Goal: Task Accomplishment & Management: Manage account settings

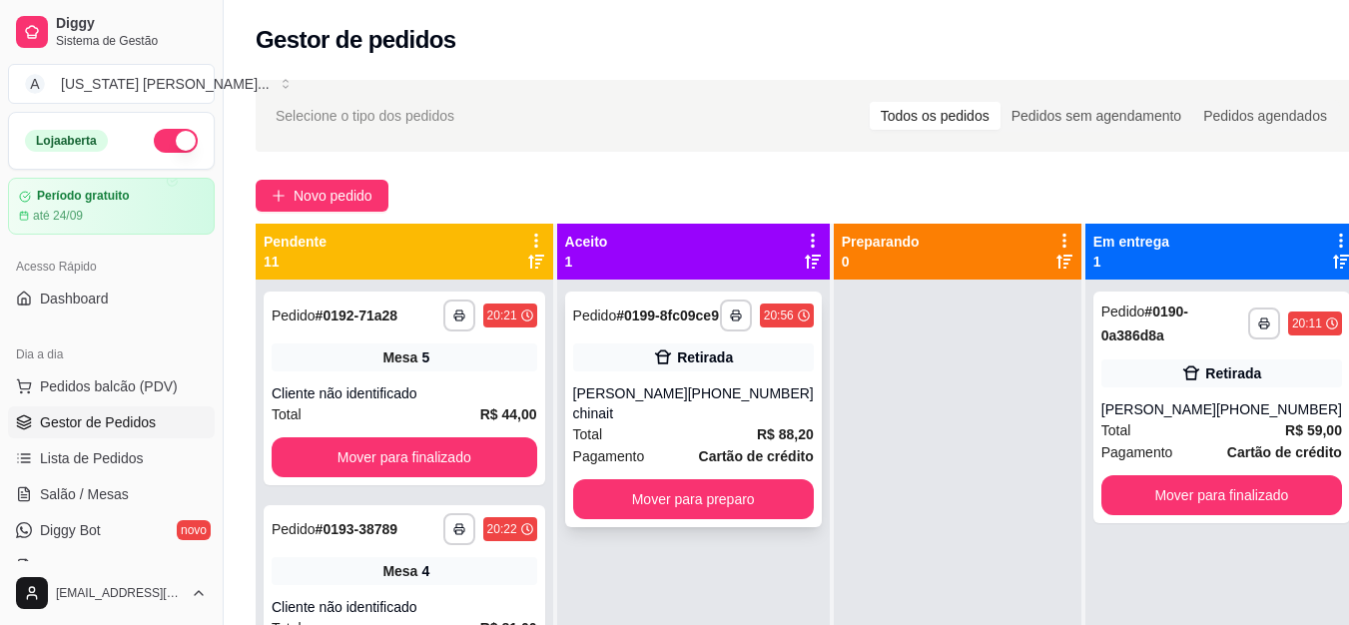
click at [730, 519] on button "Mover para preparo" at bounding box center [693, 499] width 241 height 40
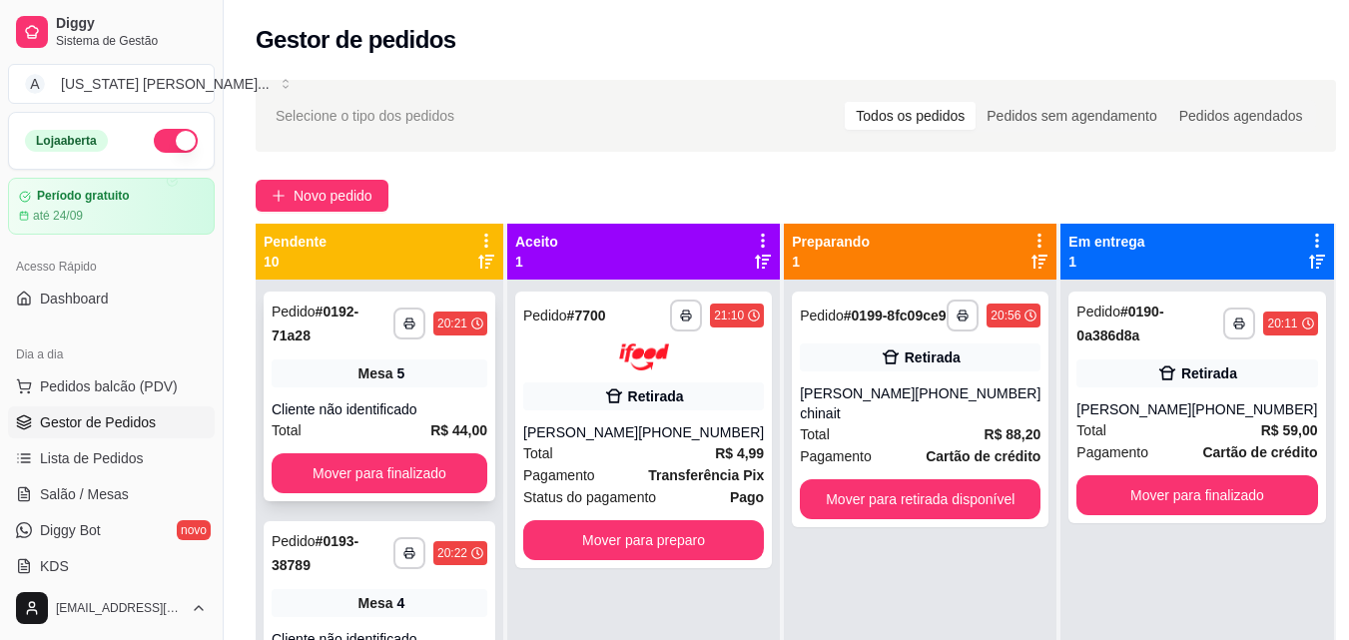
scroll to position [247, 0]
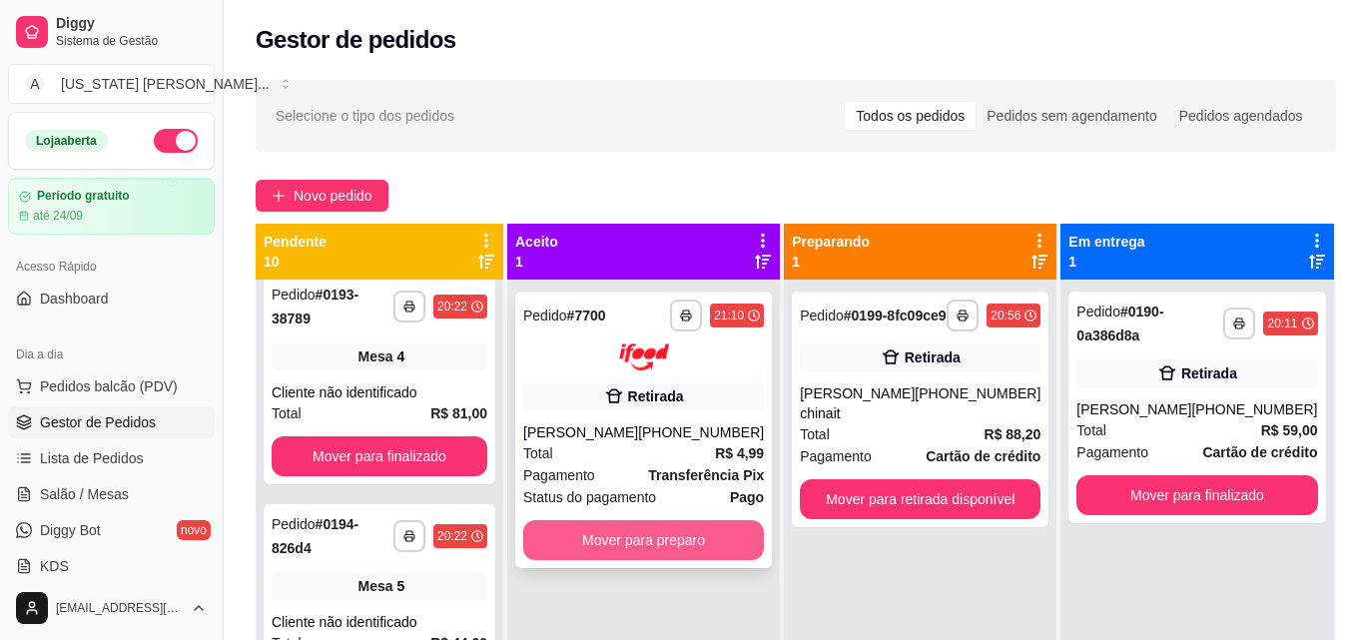
click at [616, 560] on button "Mover para preparo" at bounding box center [643, 540] width 241 height 40
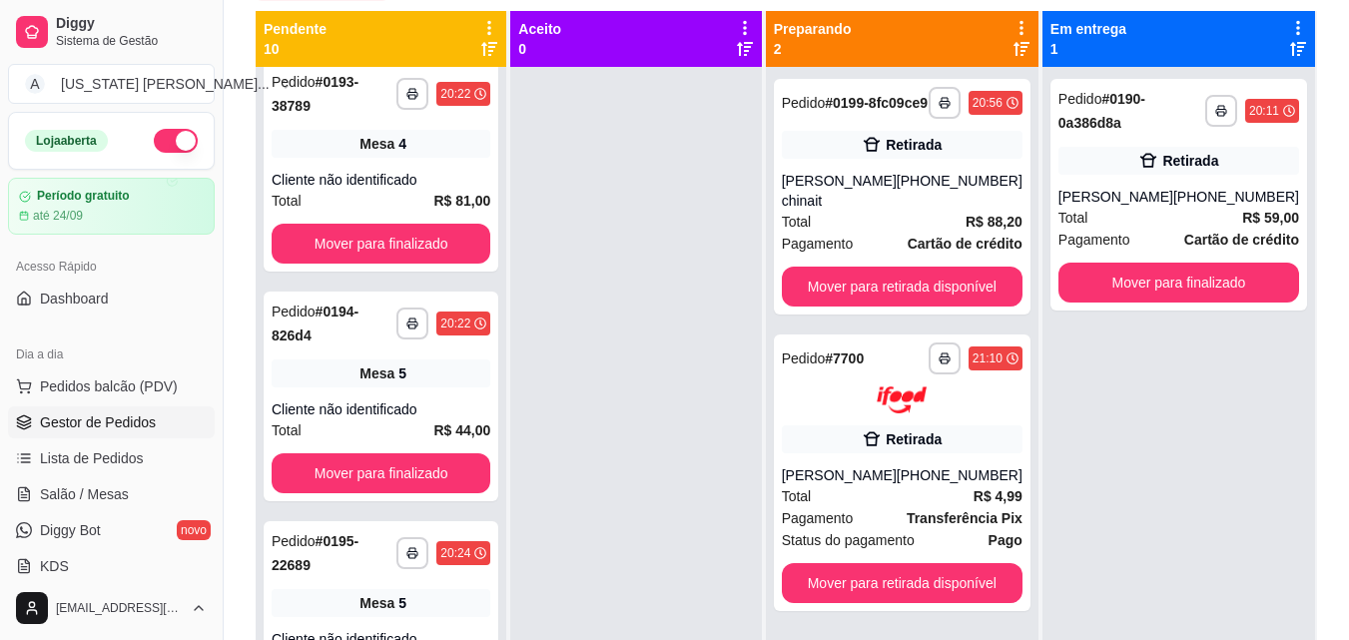
scroll to position [302, 0]
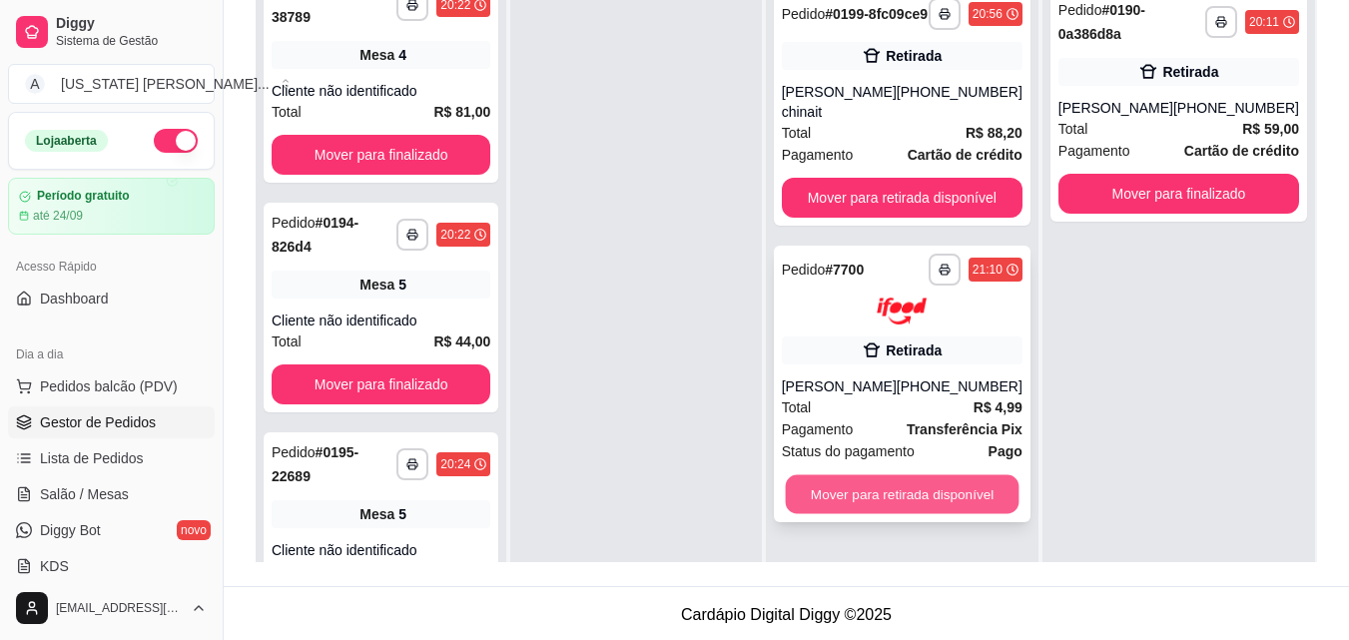
click at [917, 513] on button "Mover para retirada disponível" at bounding box center [902, 493] width 234 height 39
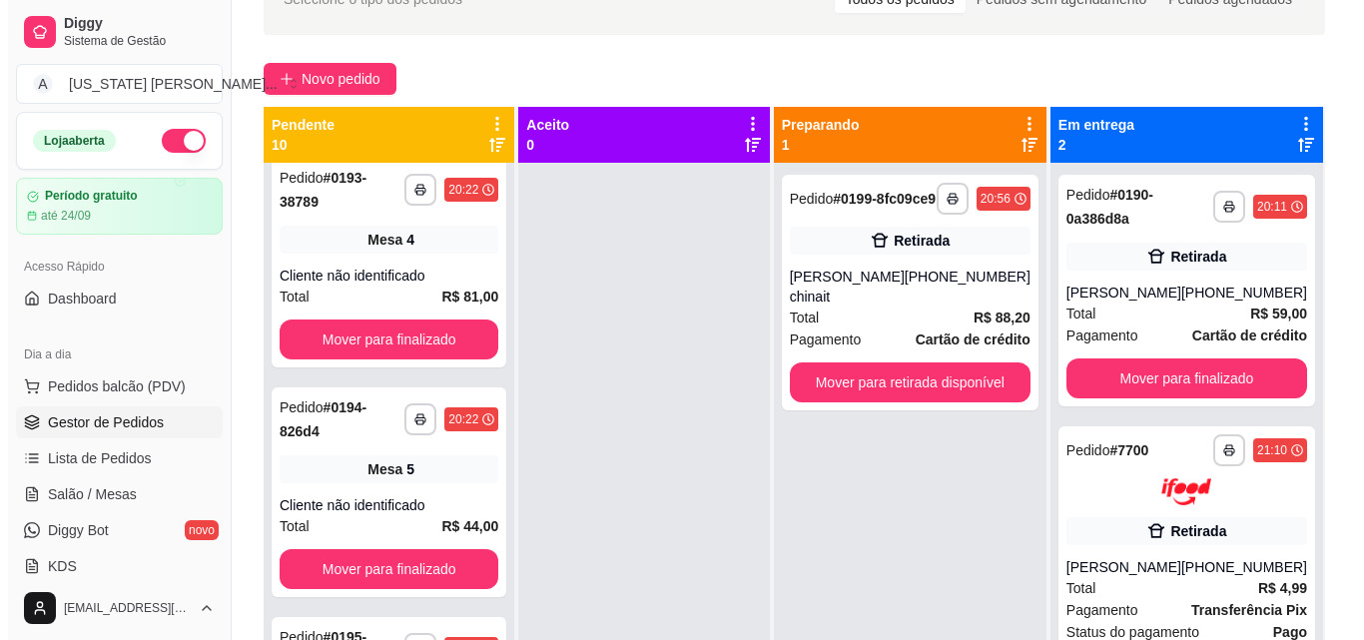
scroll to position [0, 0]
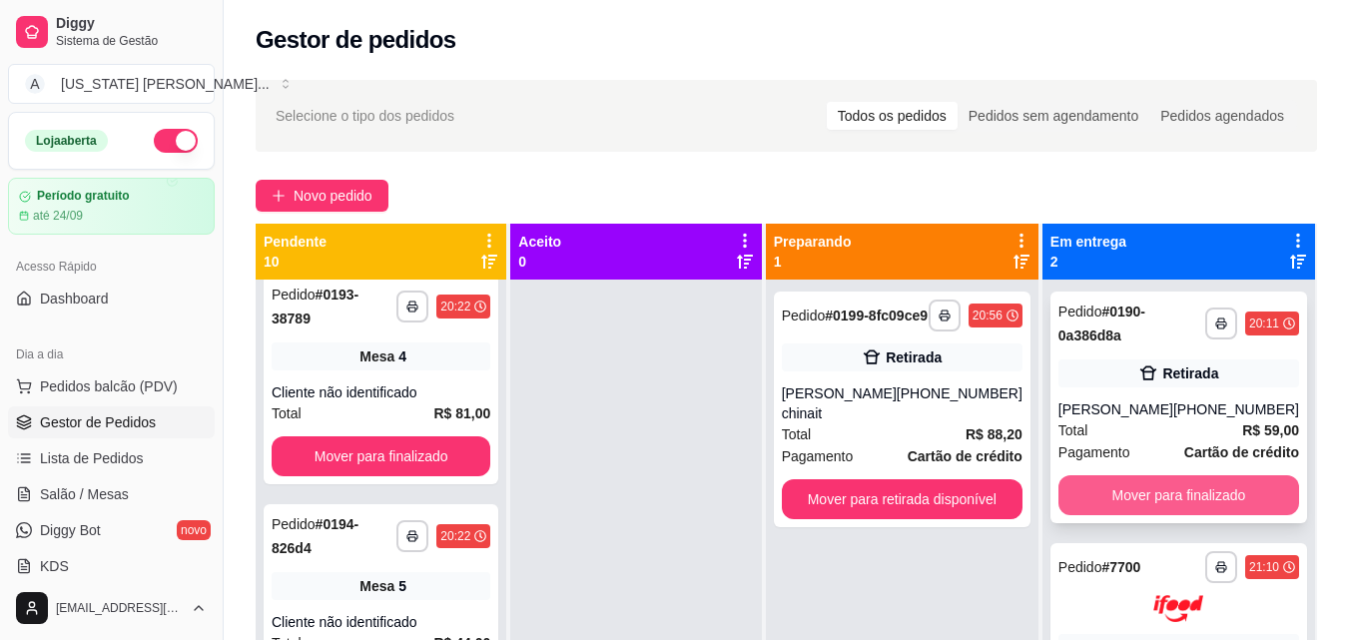
click at [1151, 496] on button "Mover para finalizado" at bounding box center [1179, 495] width 241 height 40
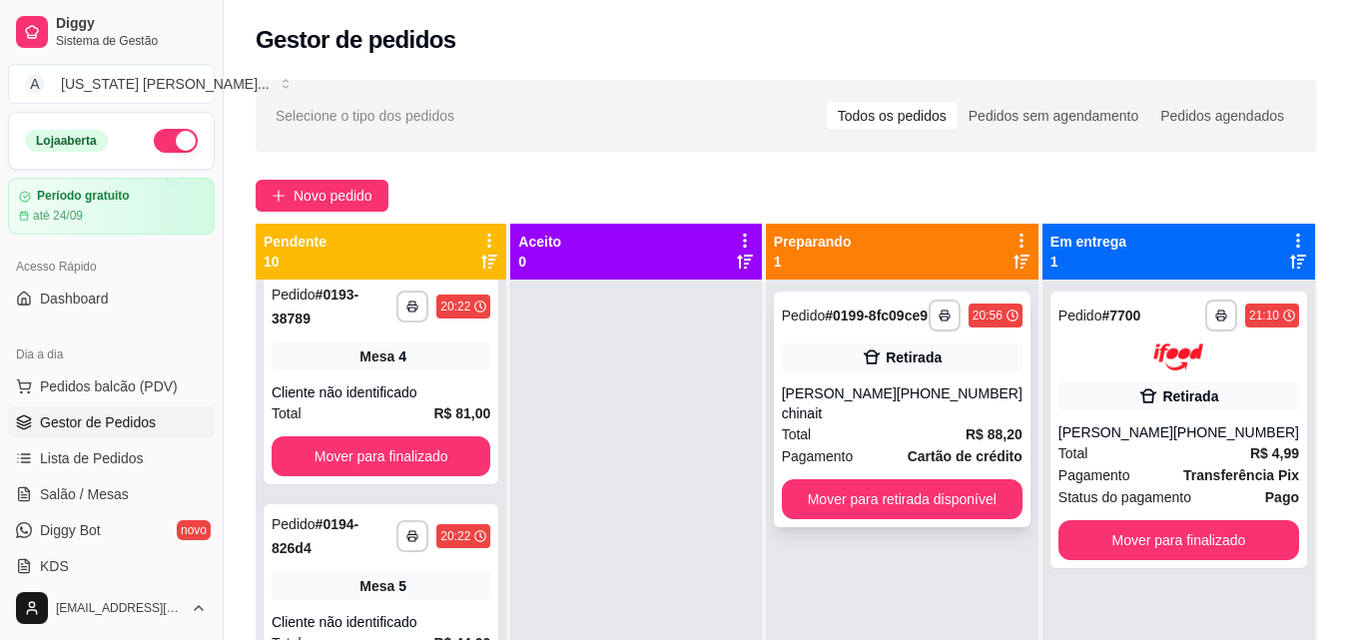
click at [880, 406] on div "[PERSON_NAME] chinait" at bounding box center [839, 404] width 115 height 40
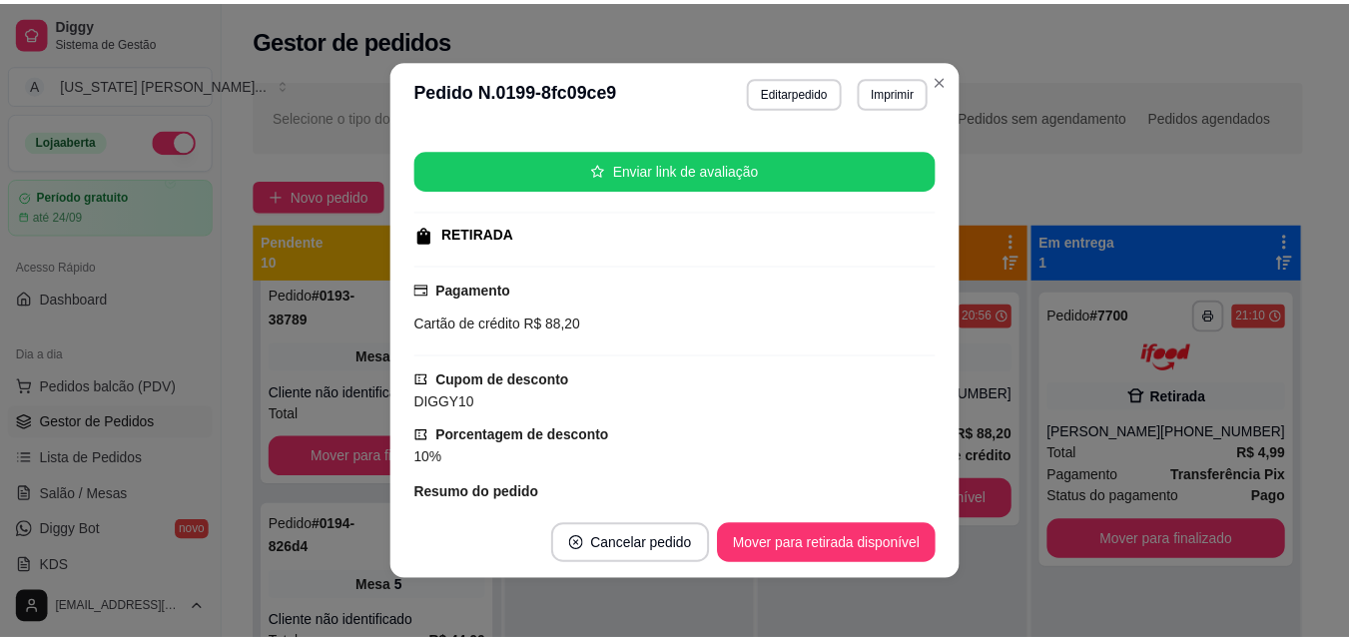
scroll to position [465, 0]
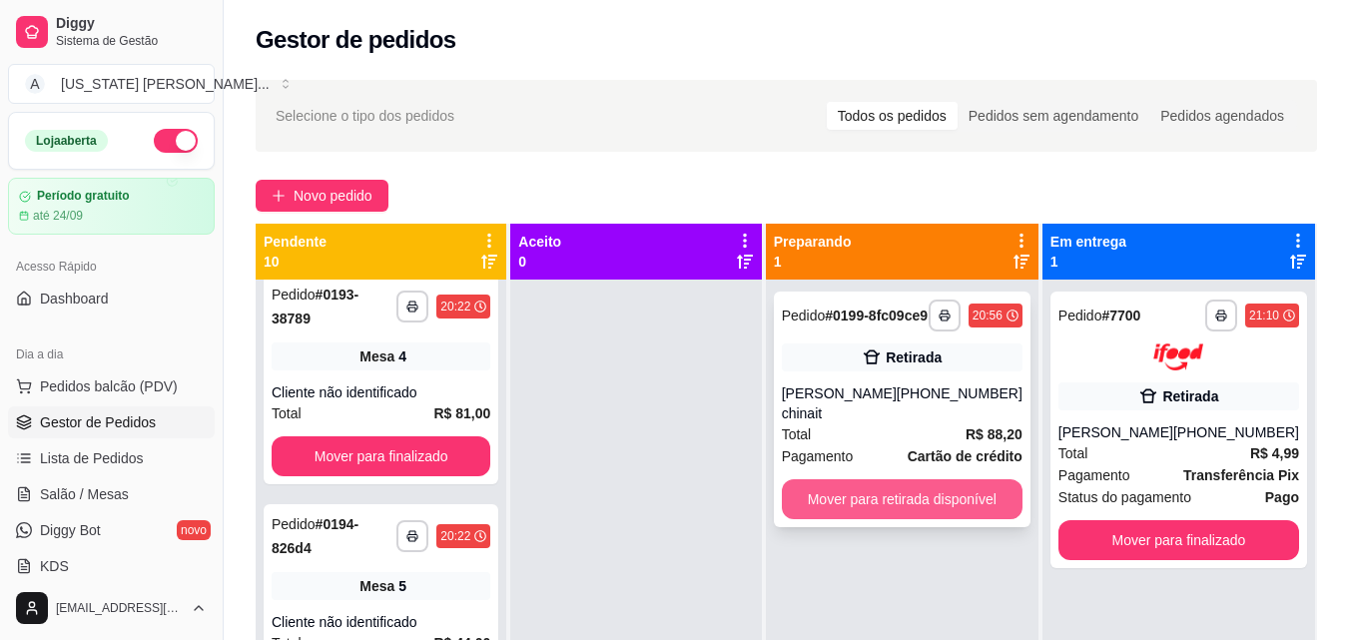
click at [879, 514] on button "Mover para retirada disponível" at bounding box center [902, 499] width 241 height 40
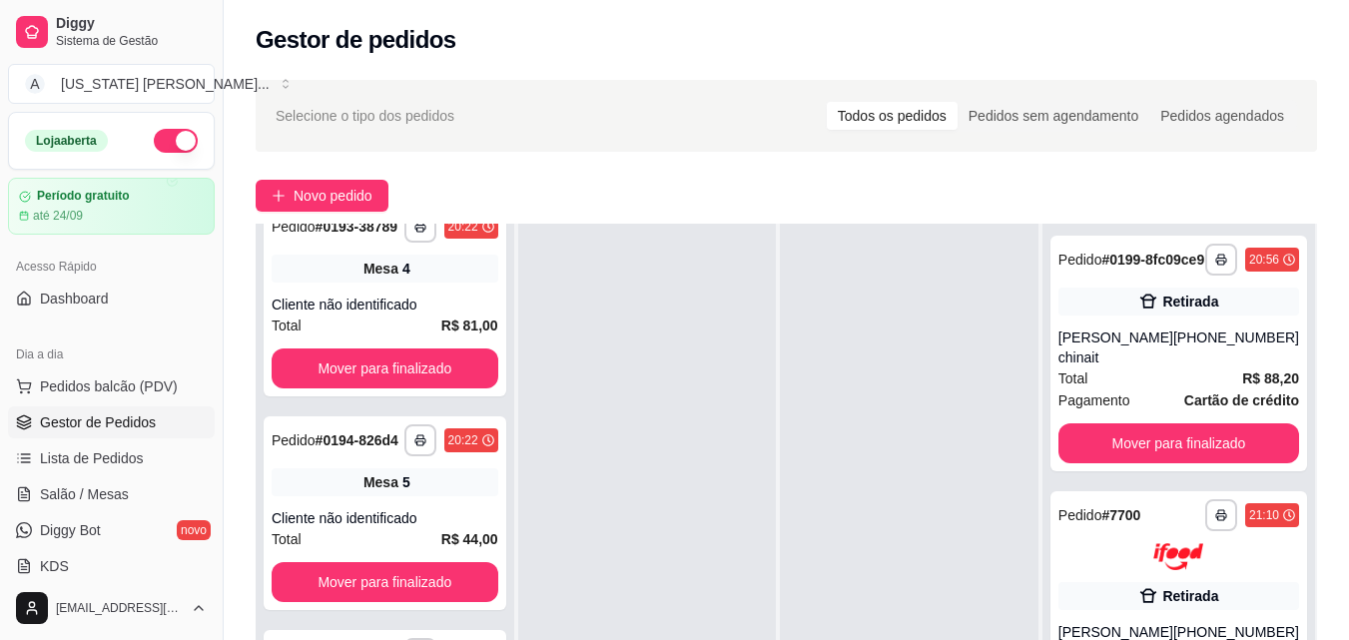
scroll to position [305, 0]
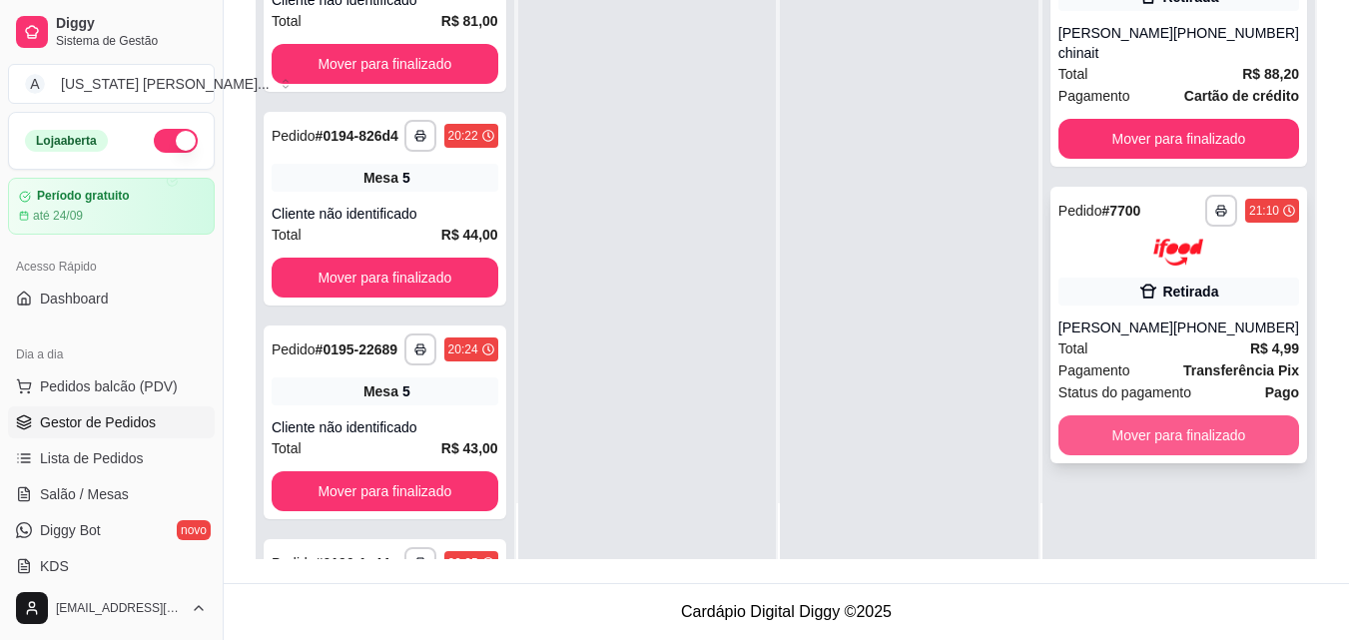
click at [1082, 455] on button "Mover para finalizado" at bounding box center [1179, 436] width 241 height 40
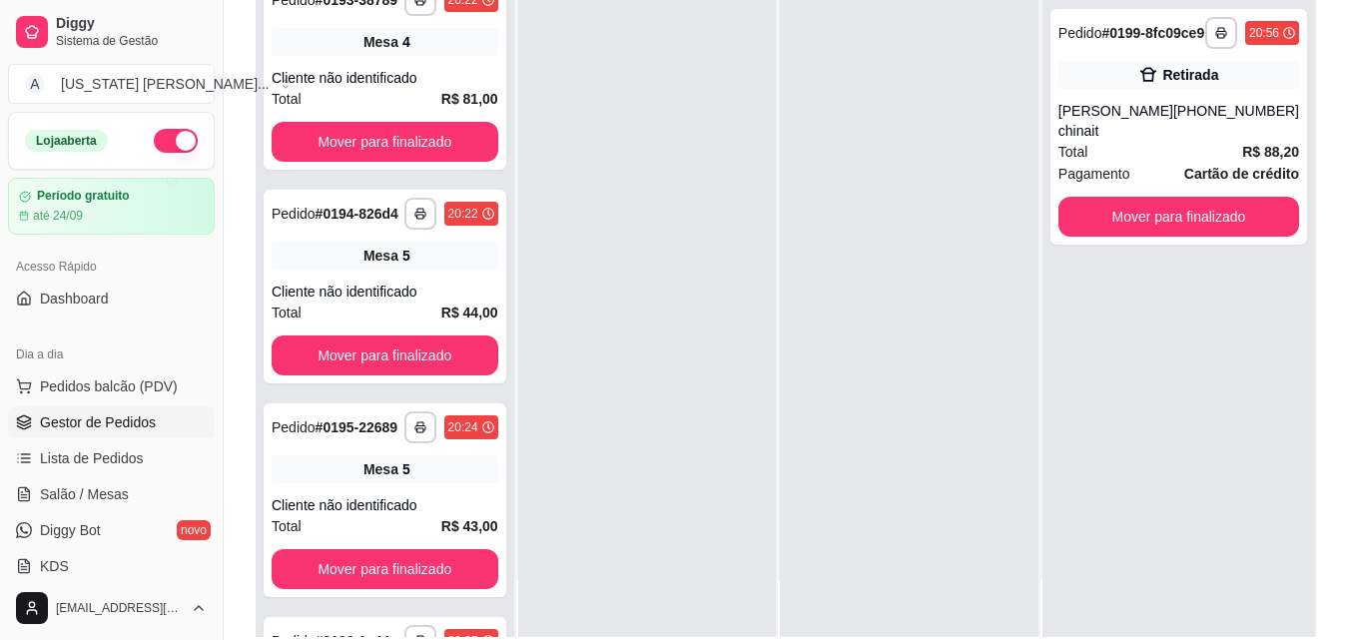
scroll to position [0, 0]
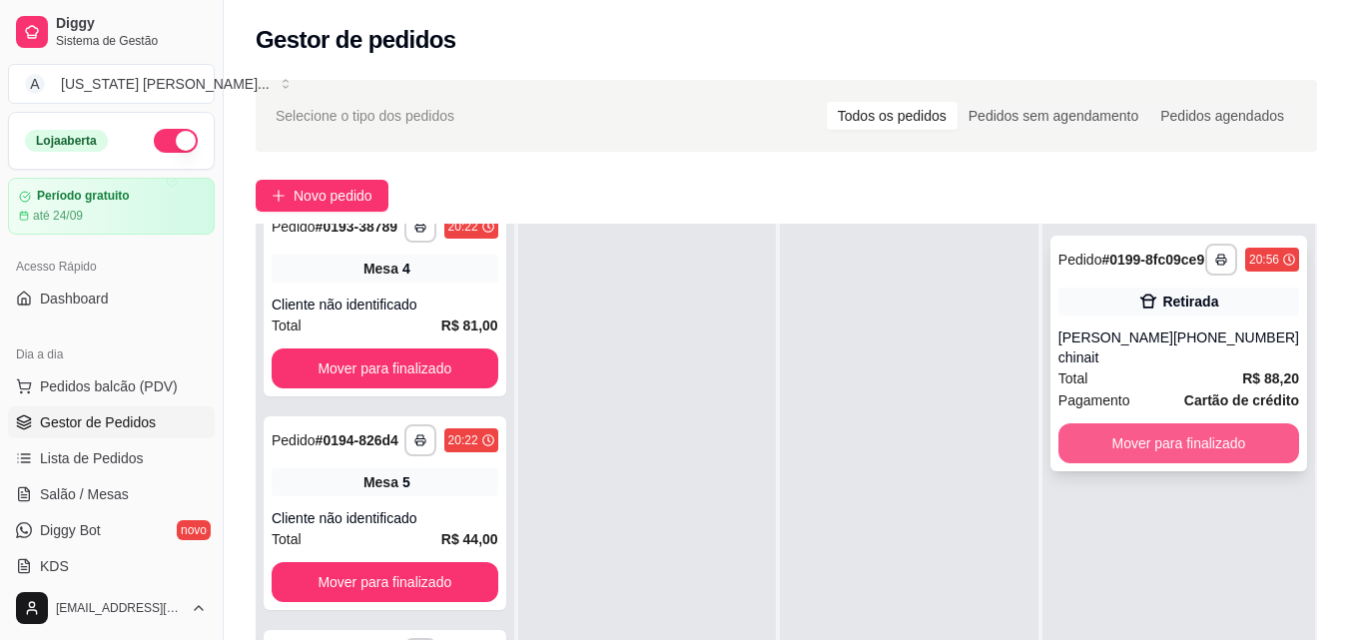
click at [1123, 455] on button "Mover para finalizado" at bounding box center [1179, 444] width 241 height 40
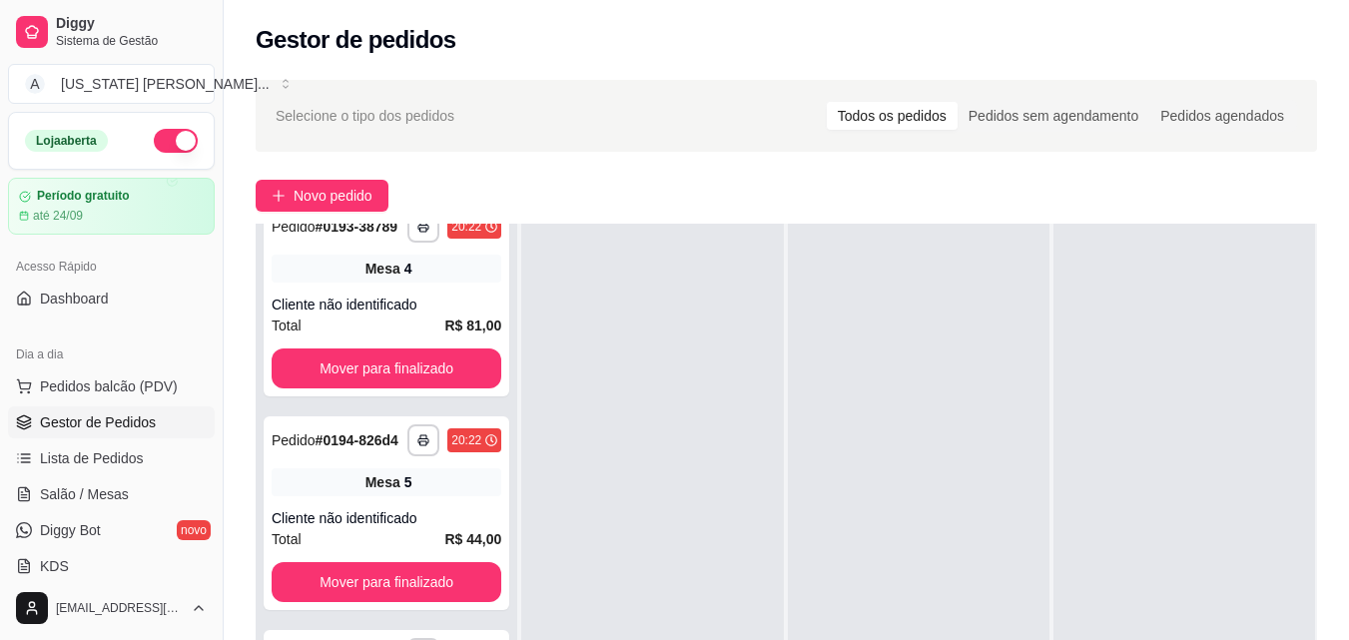
click at [695, 265] on div at bounding box center [652, 544] width 262 height 640
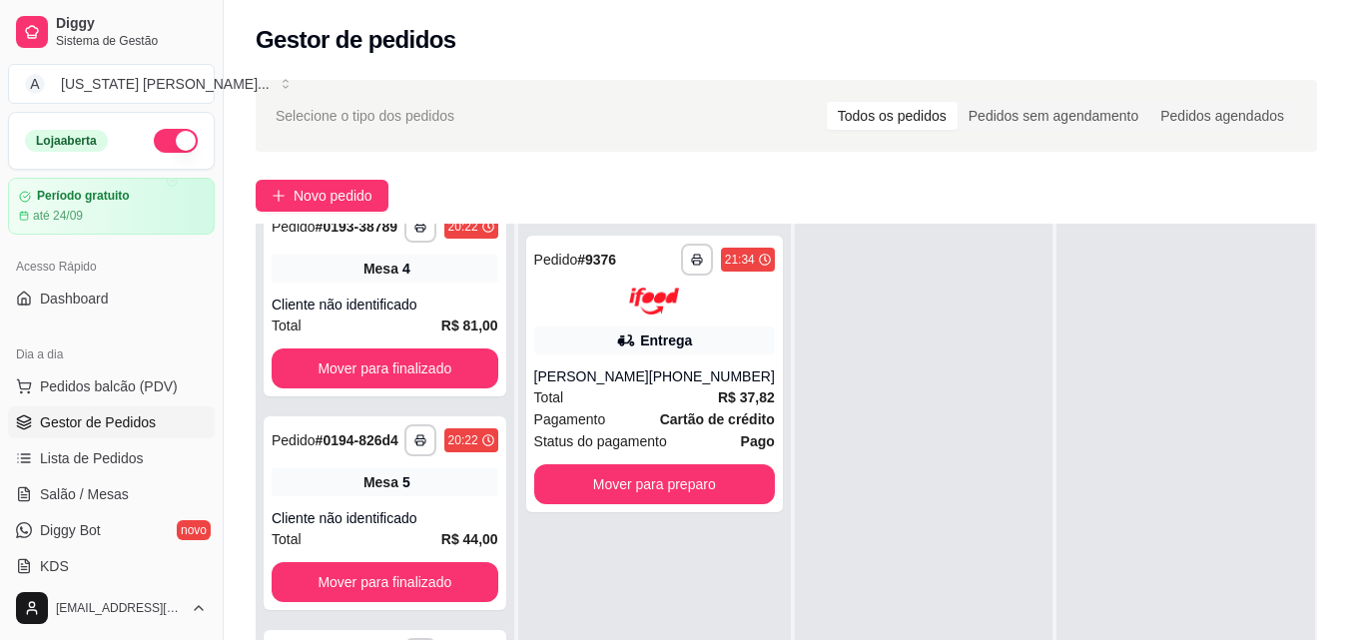
scroll to position [247, 0]
click at [577, 475] on button "Mover para preparo" at bounding box center [654, 484] width 241 height 40
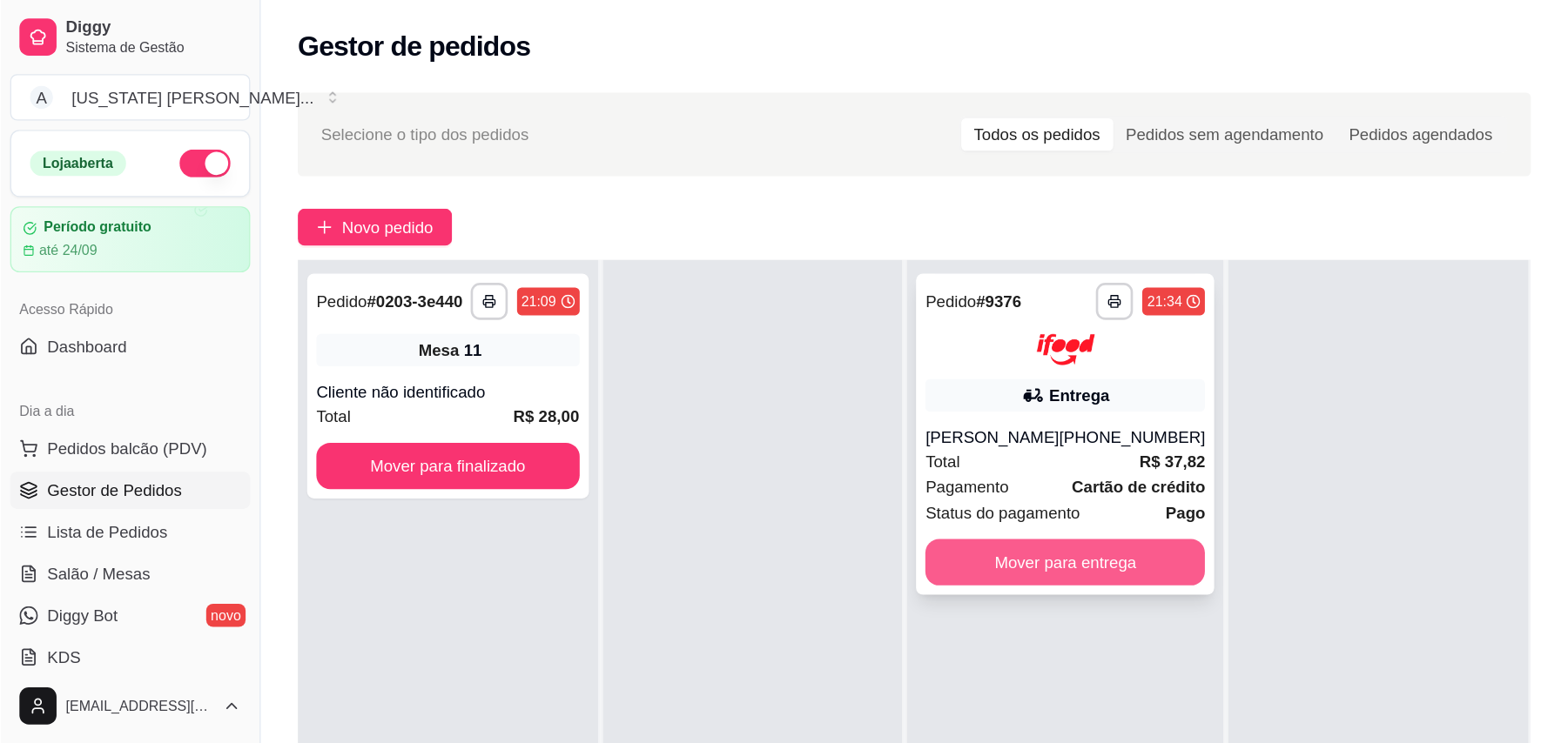
scroll to position [0, 0]
click at [760, 428] on button "Mover para entrega" at bounding box center [798, 422] width 210 height 35
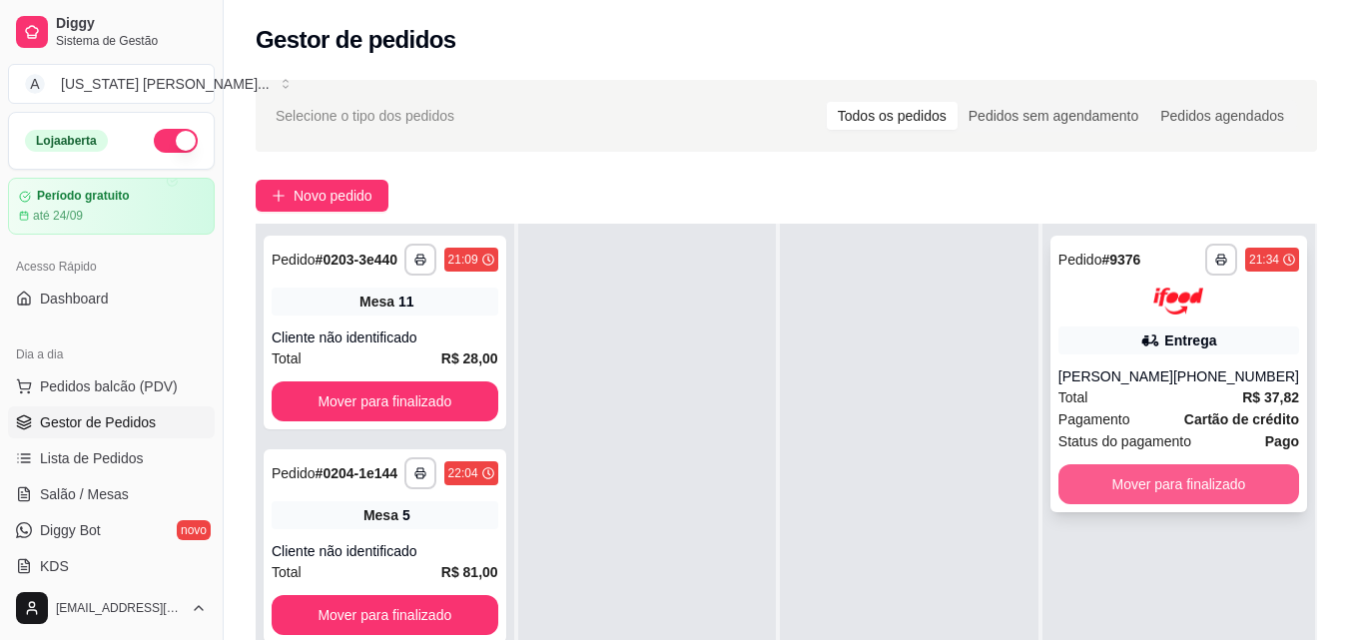
click at [1147, 476] on button "Mover para finalizado" at bounding box center [1179, 484] width 241 height 40
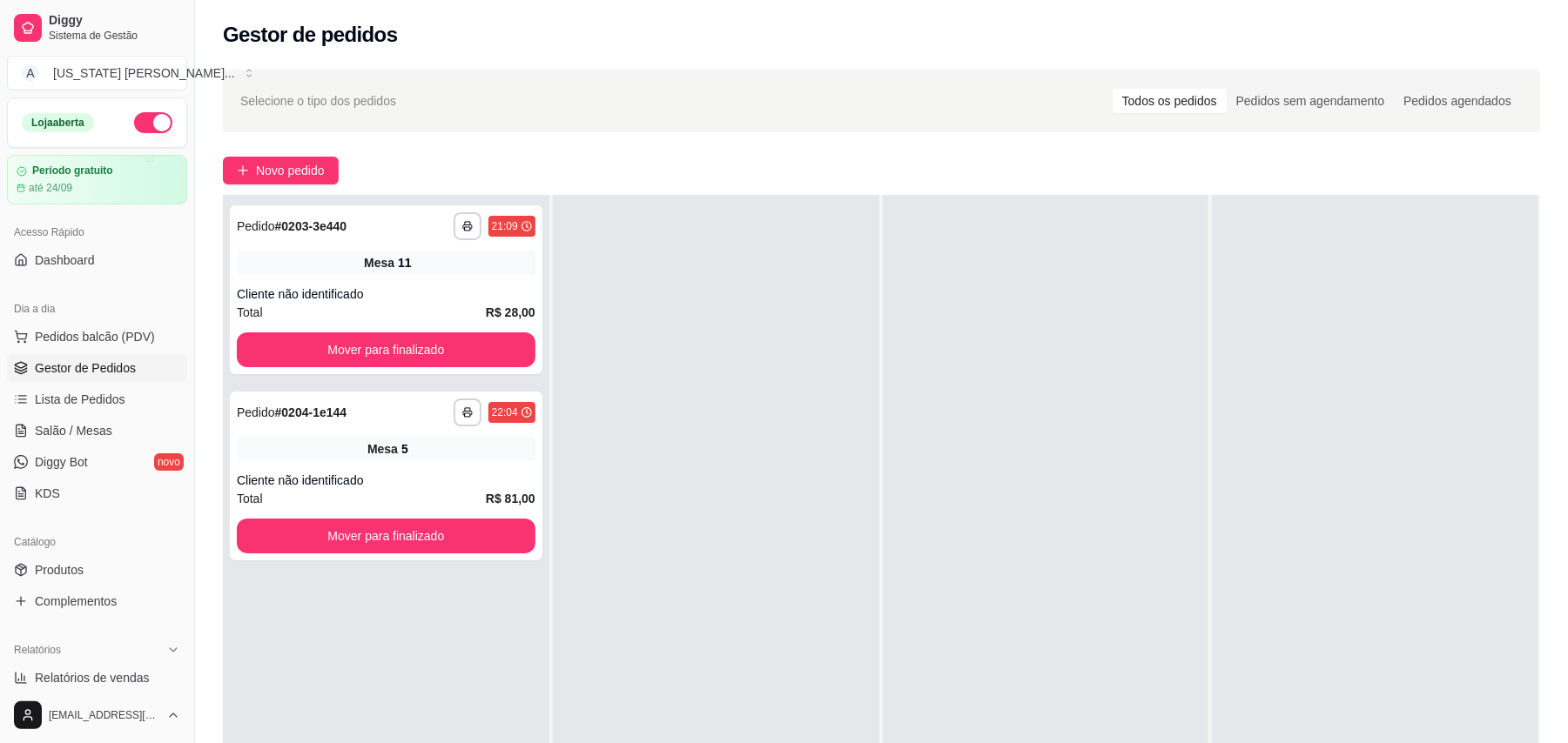
scroll to position [47, 0]
